Goal: Book appointment/travel/reservation

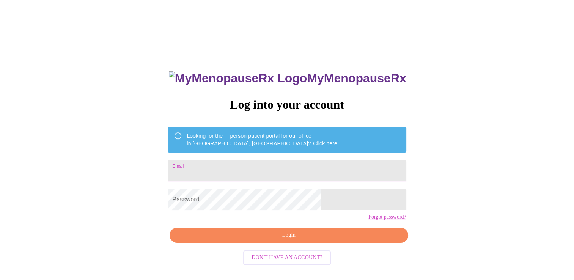
click at [271, 169] on input "Email" at bounding box center [287, 170] width 238 height 21
type input "[EMAIL_ADDRESS][DOMAIN_NAME]"
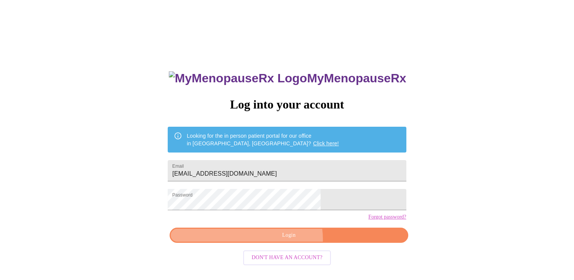
click at [287, 240] on span "Login" at bounding box center [288, 235] width 221 height 9
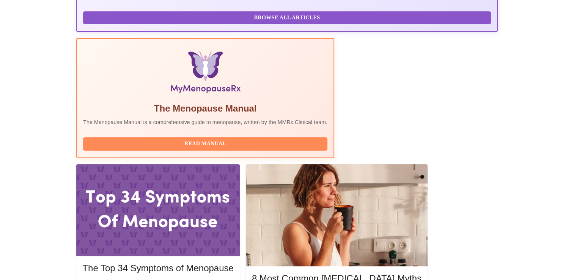
scroll to position [227, 0]
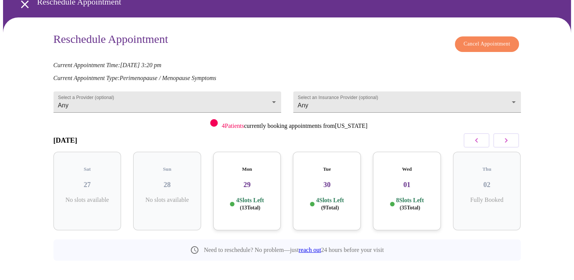
scroll to position [39, 0]
click at [500, 138] on button "button" at bounding box center [506, 140] width 26 height 14
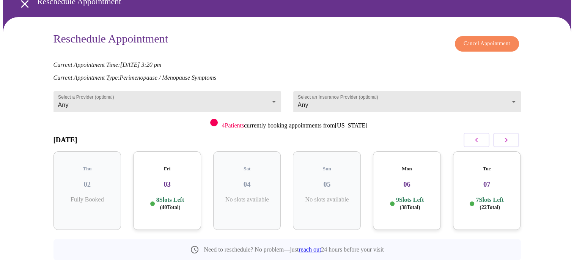
click at [163, 204] on span "( 40 Total)" at bounding box center [170, 207] width 20 height 6
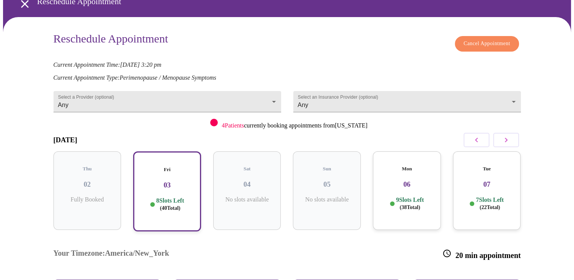
scroll to position [114, 0]
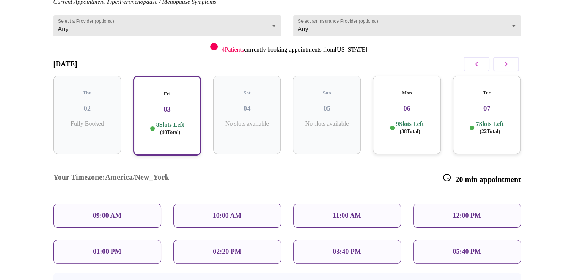
click at [217, 212] on p "10:00 AM" at bounding box center [227, 216] width 29 height 8
click at [238, 212] on p "10:00 AM" at bounding box center [227, 216] width 29 height 8
drag, startPoint x: 238, startPoint y: 185, endPoint x: 211, endPoint y: 163, distance: 34.5
click at [211, 163] on div "Your Timezone: America/New_York 20 min appointment" at bounding box center [286, 178] width 479 height 38
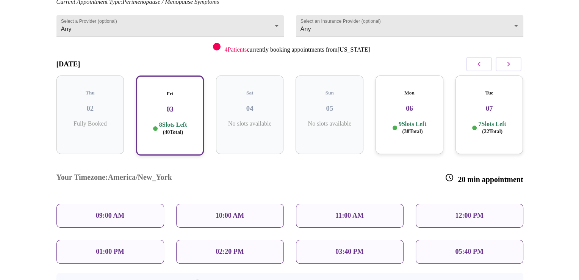
scroll to position [152, 0]
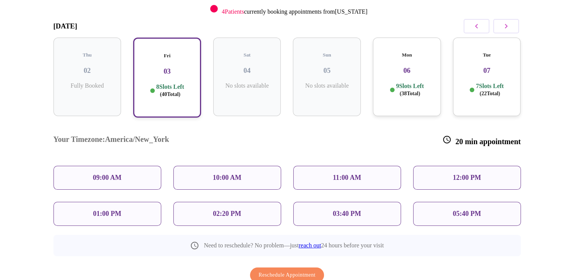
click at [204, 166] on div "10:00 AM" at bounding box center [227, 178] width 108 height 24
click at [288, 270] on span "Reschedule Appointment" at bounding box center [287, 274] width 57 height 9
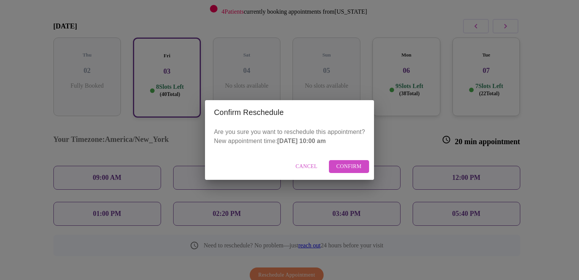
click at [353, 168] on span "Confirm" at bounding box center [349, 166] width 25 height 9
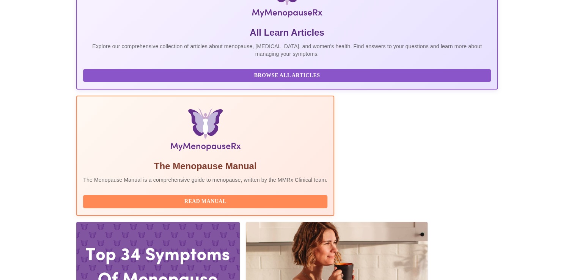
scroll to position [152, 0]
